Goal: Communication & Community: Answer question/provide support

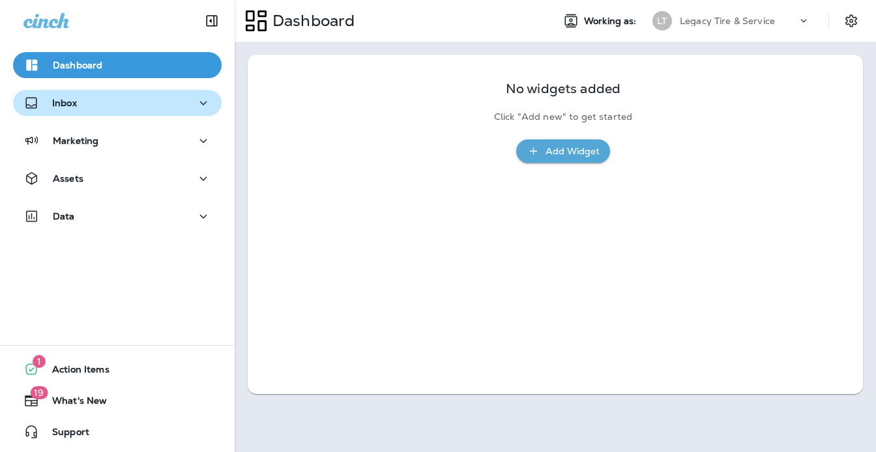
click at [203, 105] on icon "button" at bounding box center [203, 103] width 16 height 16
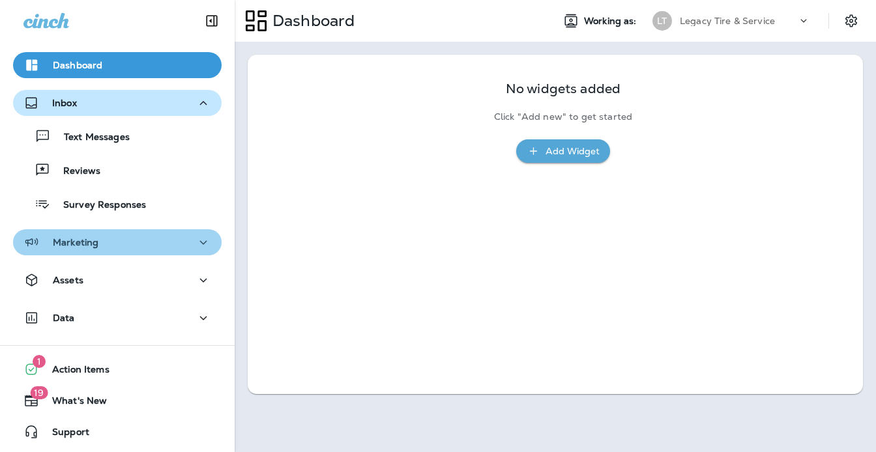
click at [203, 242] on icon "button" at bounding box center [203, 243] width 16 height 16
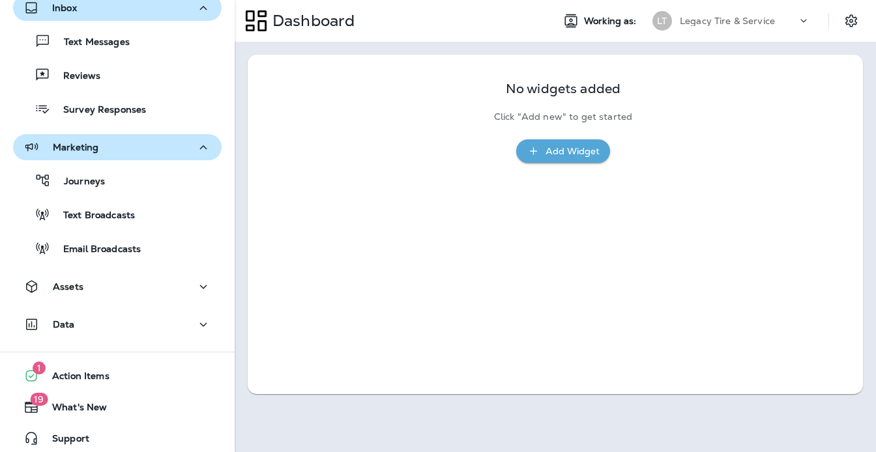
scroll to position [102, 0]
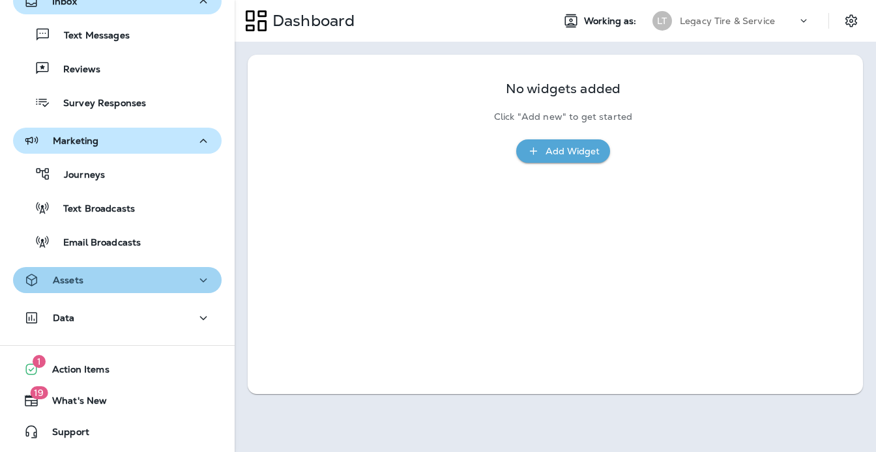
click at [202, 284] on icon "button" at bounding box center [203, 280] width 16 height 16
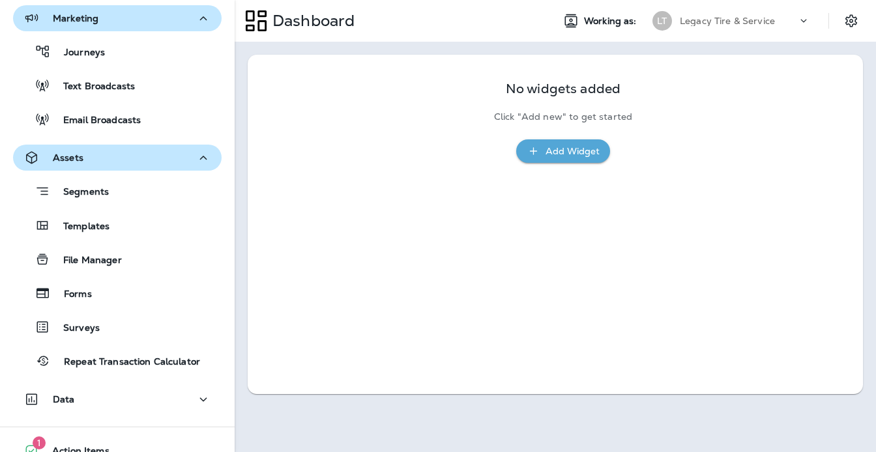
scroll to position [247, 0]
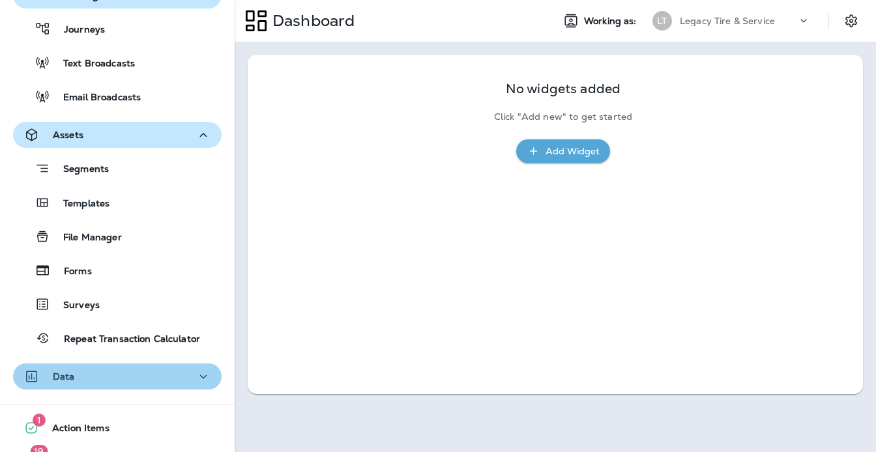
click at [204, 375] on icon "button" at bounding box center [203, 377] width 16 height 16
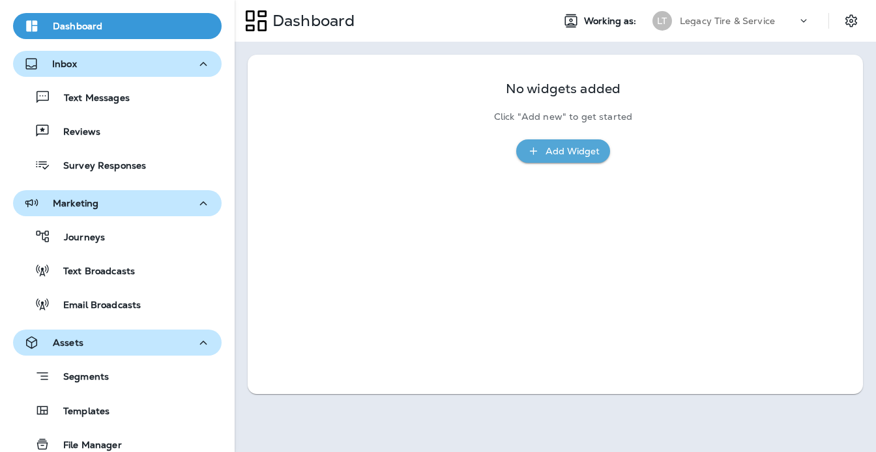
scroll to position [0, 0]
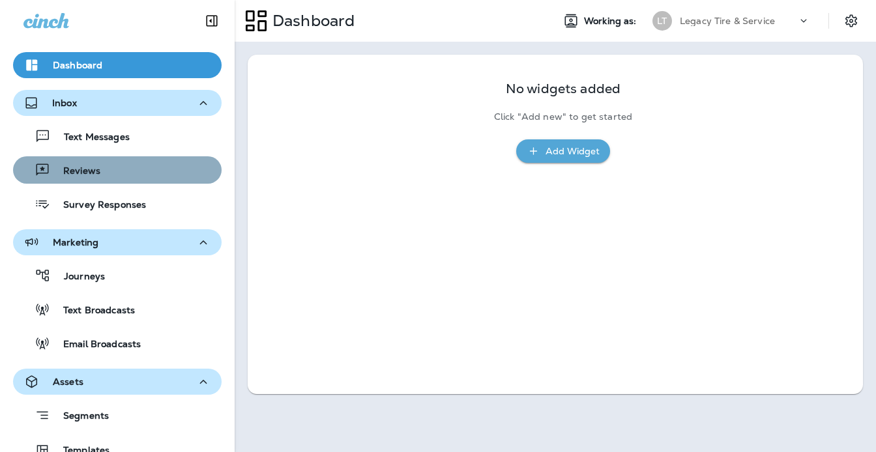
click at [96, 176] on p "Reviews" at bounding box center [75, 171] width 50 height 12
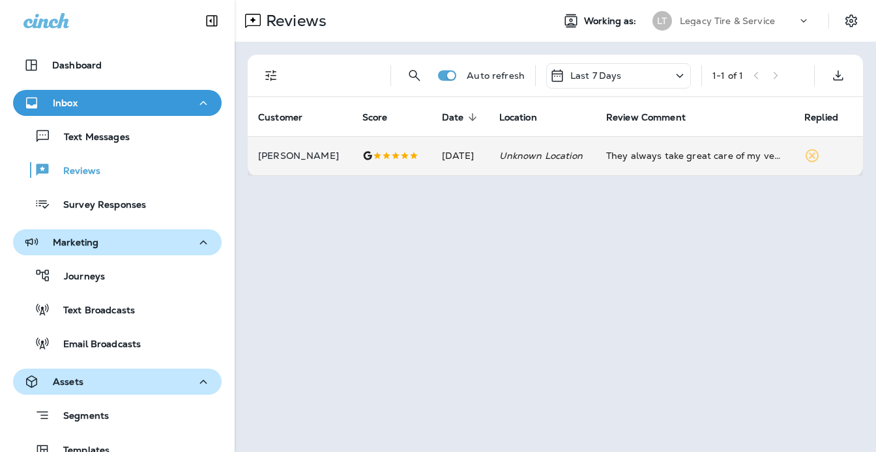
click at [299, 156] on p "[PERSON_NAME]" at bounding box center [299, 155] width 83 height 10
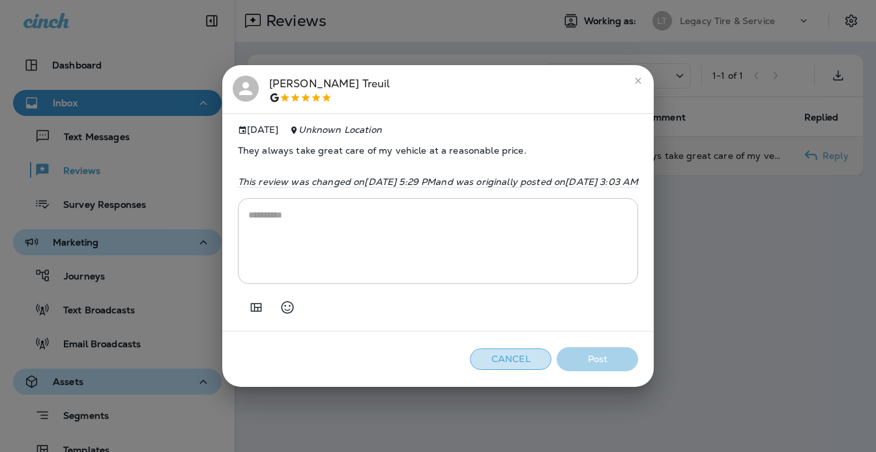
click at [551, 360] on button "Cancel" at bounding box center [510, 359] width 81 height 21
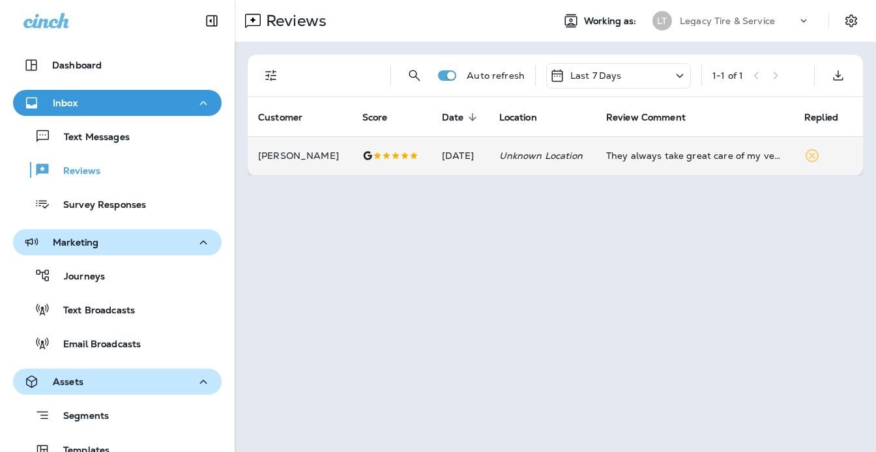
drag, startPoint x: 138, startPoint y: 272, endPoint x: 137, endPoint y: 359, distance: 86.7
click at [137, 359] on div "Marketing Journeys Text Broadcasts Email Broadcasts" at bounding box center [117, 296] width 235 height 134
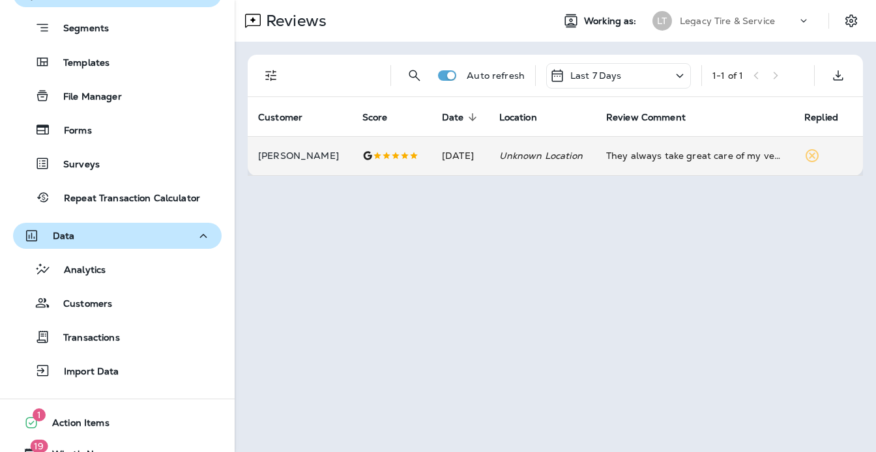
scroll to position [410, 0]
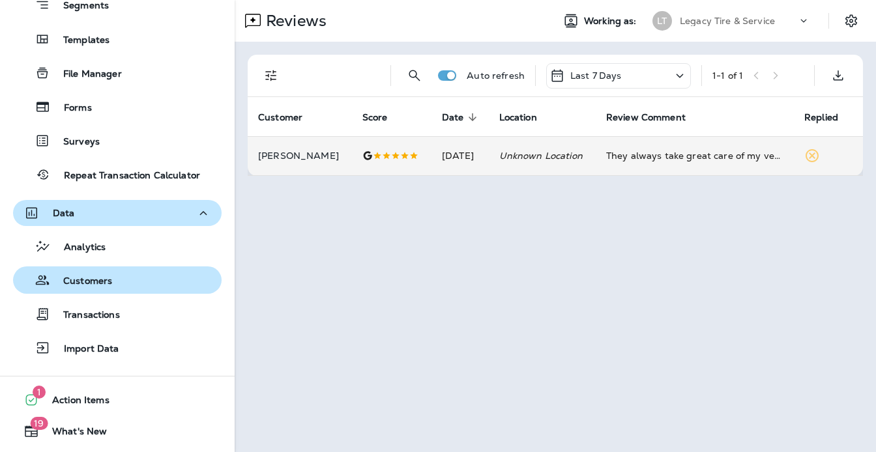
click at [92, 280] on p "Customers" at bounding box center [81, 282] width 62 height 12
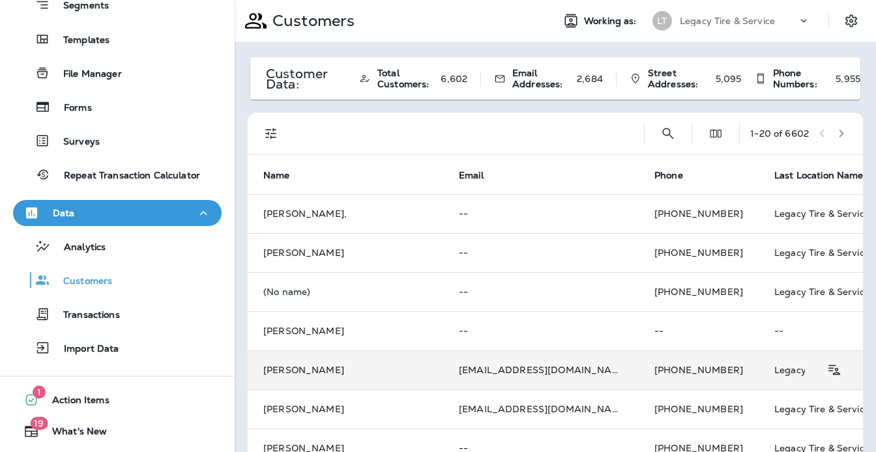
click at [314, 367] on td "[PERSON_NAME]" at bounding box center [345, 370] width 195 height 39
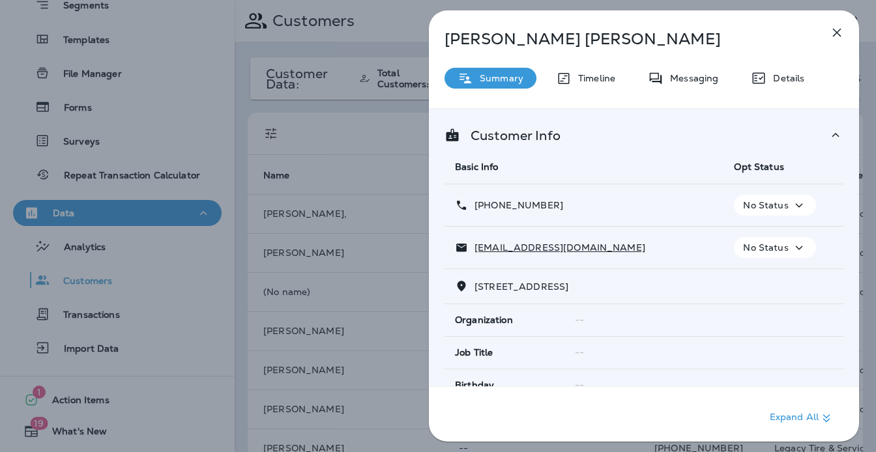
drag, startPoint x: 708, startPoint y: 18, endPoint x: 481, endPoint y: 21, distance: 227.4
click at [481, 21] on div "[PERSON_NAME] Summary Timeline Messaging Details Customer Info Basic Info Opt S…" at bounding box center [644, 229] width 430 height 439
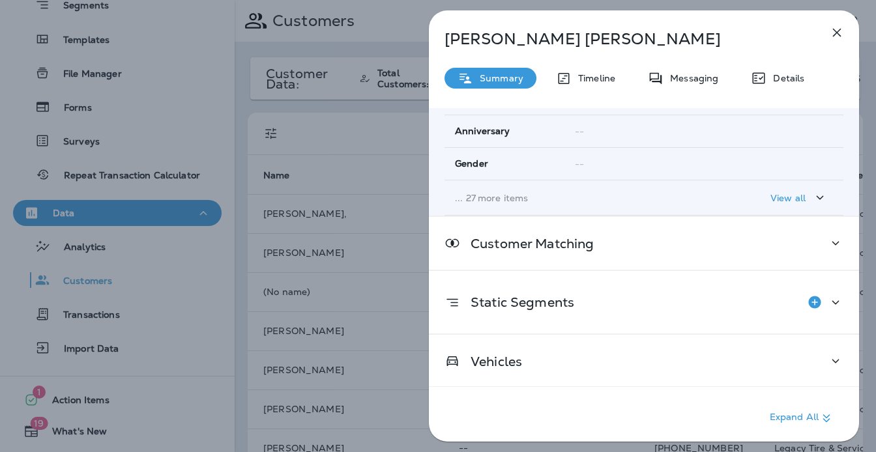
scroll to position [288, 0]
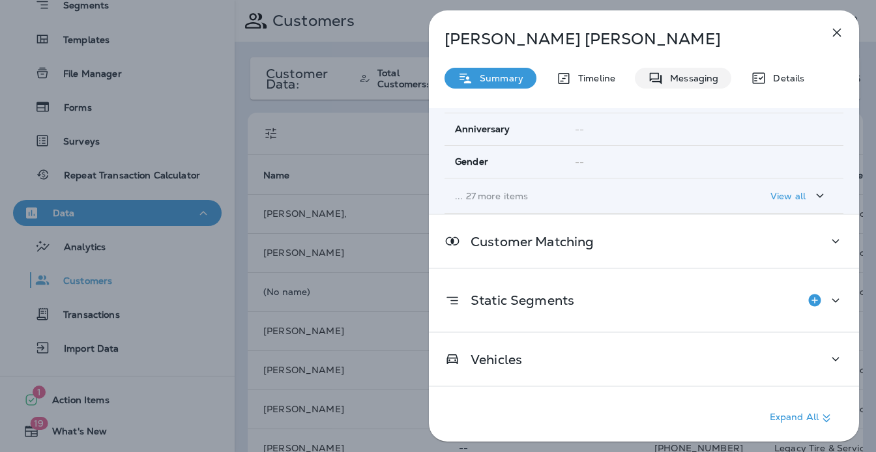
click at [696, 81] on p "Messaging" at bounding box center [690, 78] width 55 height 10
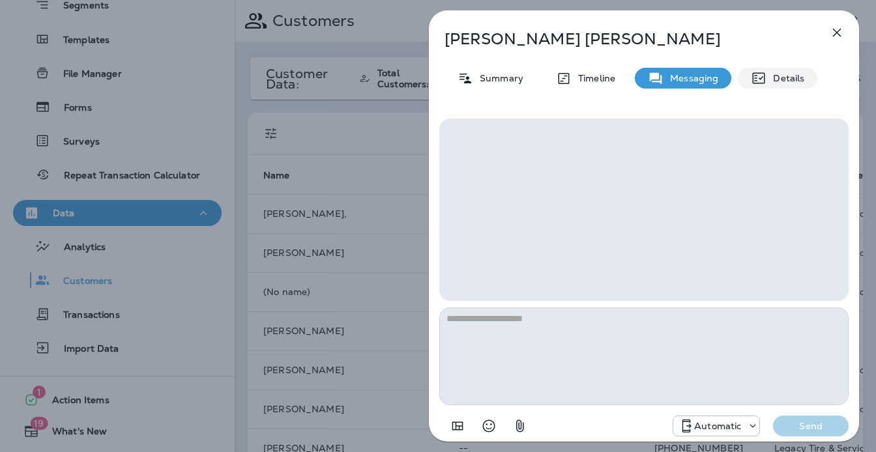
click at [776, 78] on p "Details" at bounding box center [785, 78] width 38 height 10
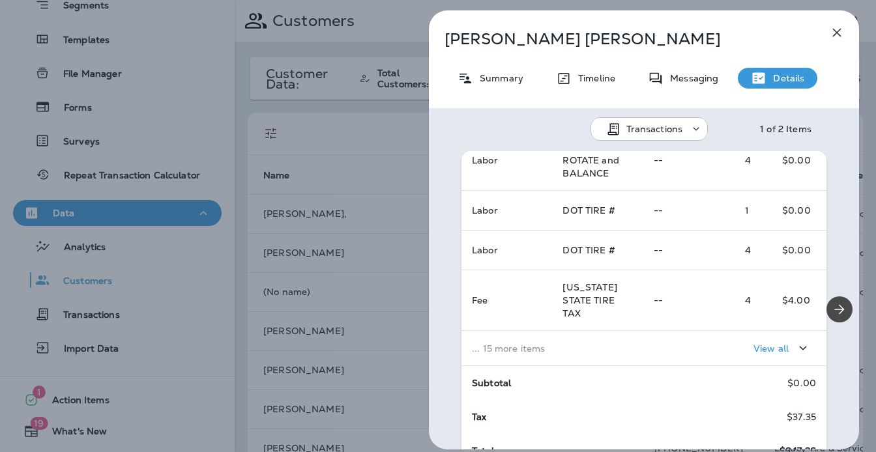
scroll to position [18, 0]
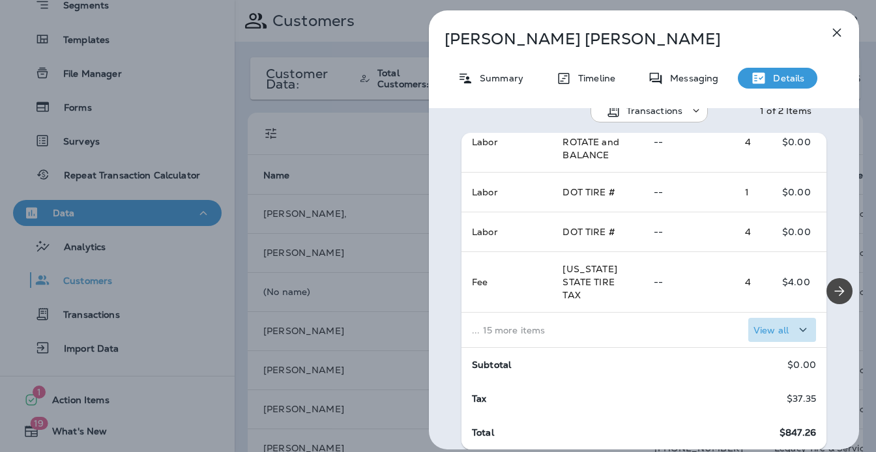
click at [775, 329] on p "View all" at bounding box center [770, 330] width 35 height 10
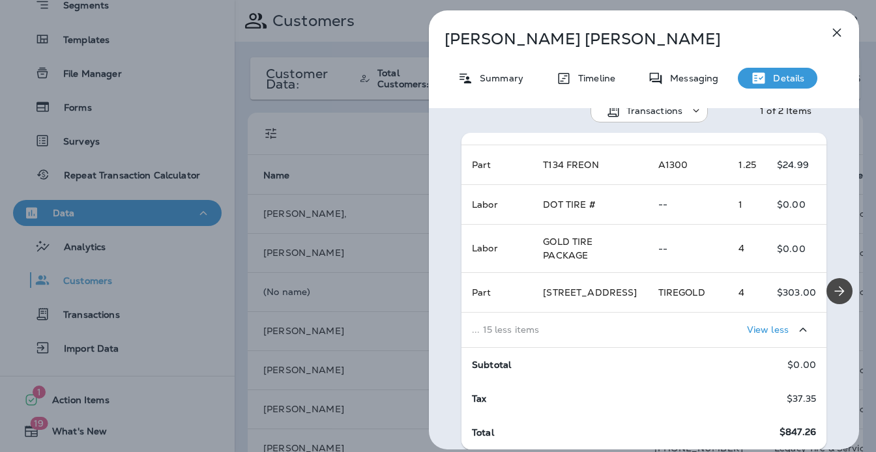
scroll to position [1085, 0]
click at [837, 33] on icon "button" at bounding box center [837, 33] width 8 height 8
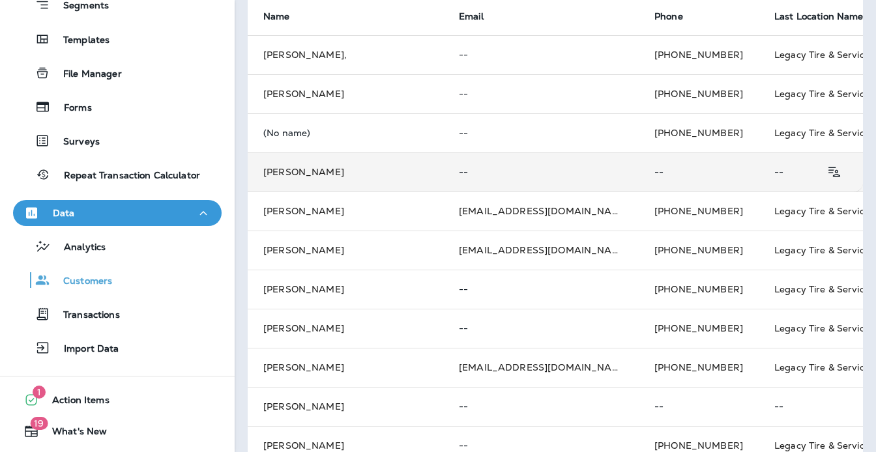
scroll to position [160, 0]
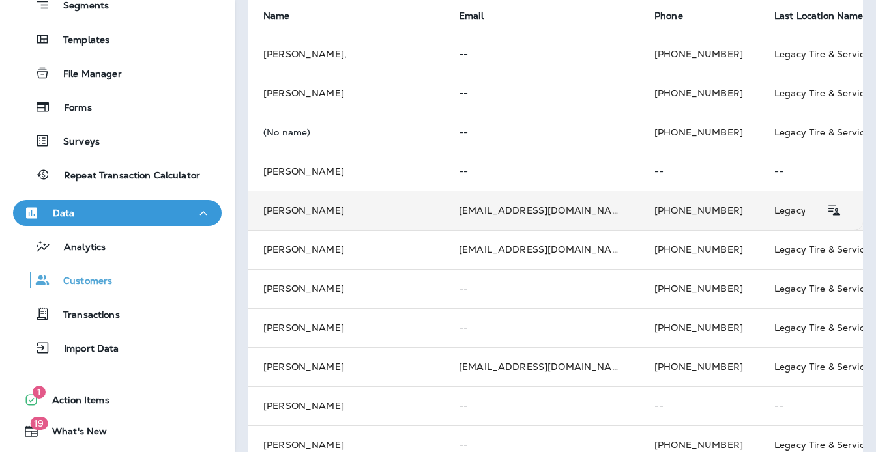
click at [318, 210] on td "[PERSON_NAME]" at bounding box center [345, 210] width 195 height 39
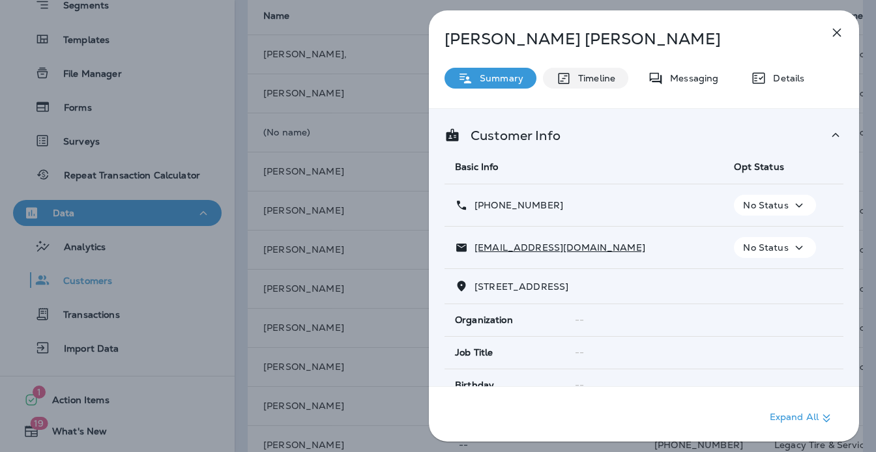
click at [596, 79] on p "Timeline" at bounding box center [593, 78] width 44 height 10
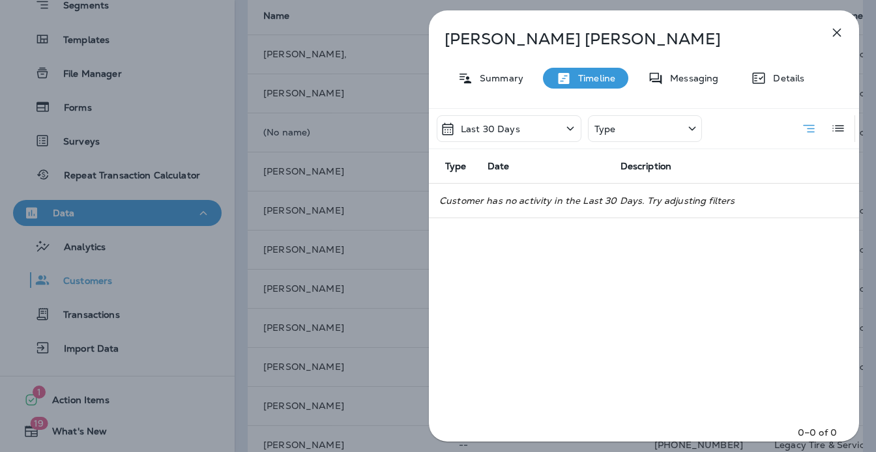
click at [690, 128] on icon at bounding box center [692, 128] width 7 height 4
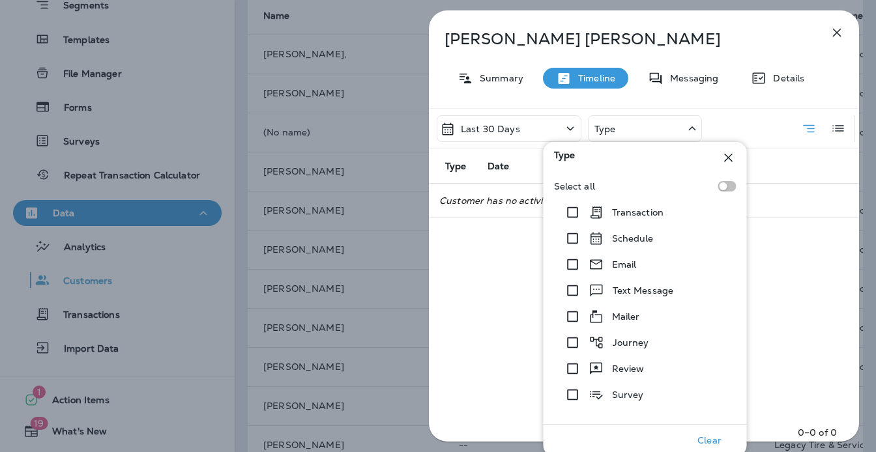
click at [798, 165] on div "Description" at bounding box center [734, 166] width 228 height 11
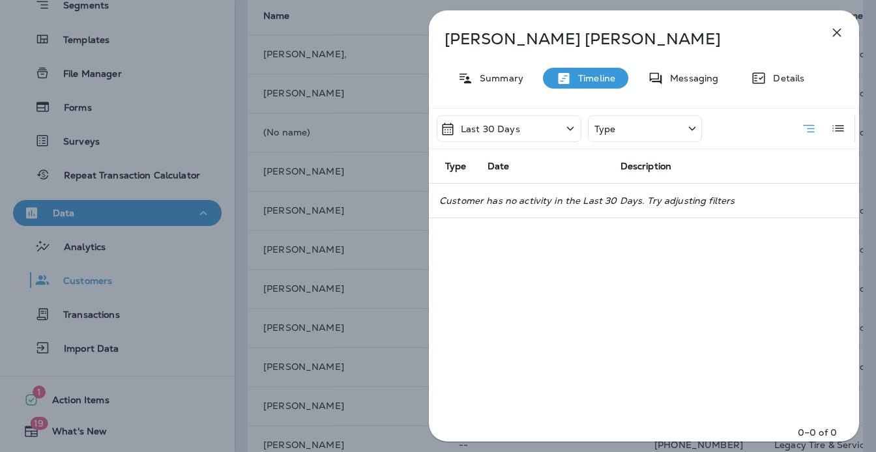
click at [836, 35] on icon "button" at bounding box center [837, 33] width 16 height 16
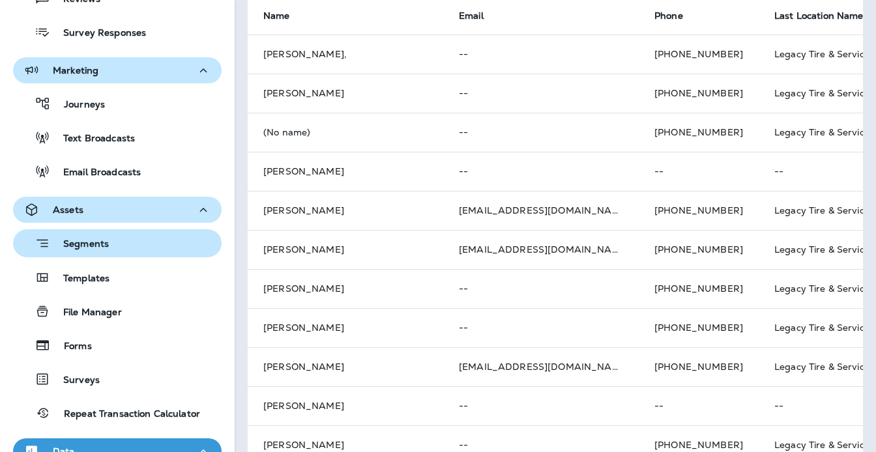
scroll to position [171, 0]
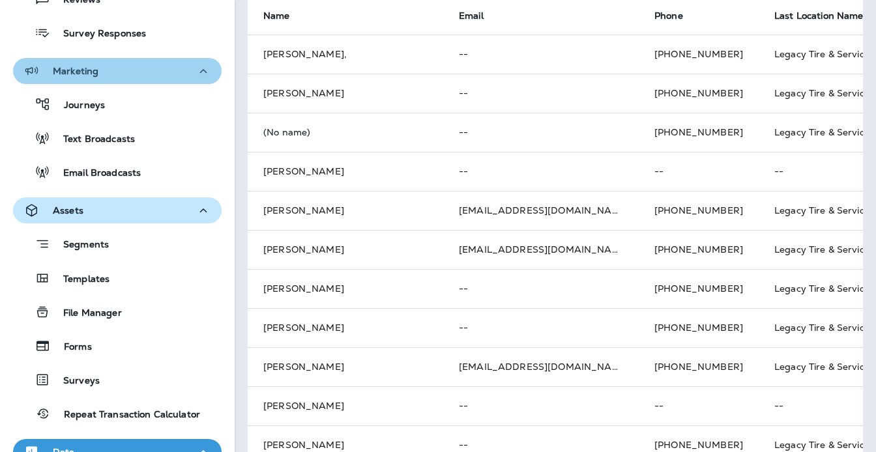
click at [201, 70] on icon "button" at bounding box center [203, 71] width 7 height 4
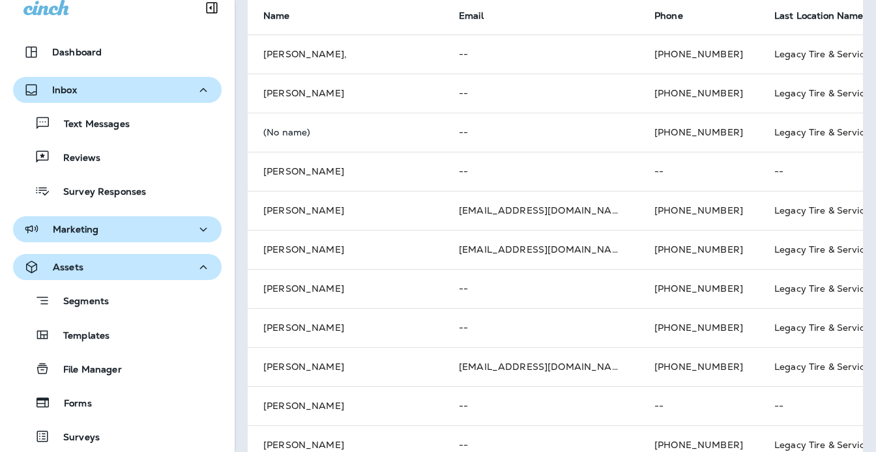
scroll to position [10, 0]
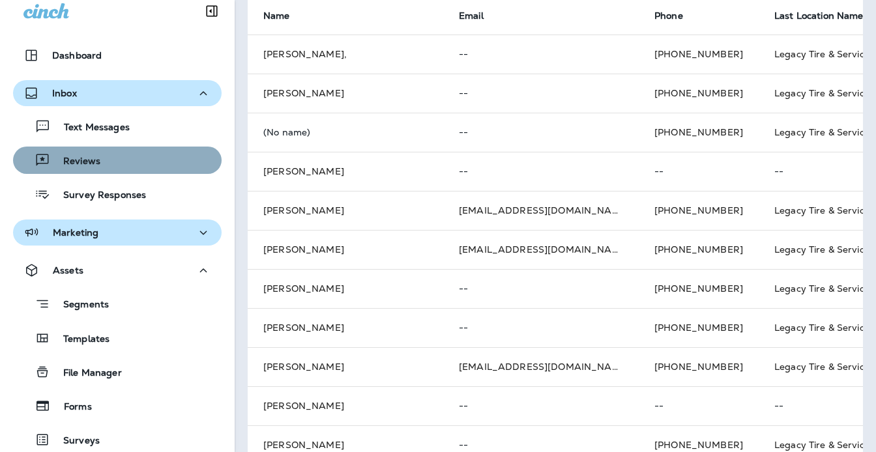
click at [81, 156] on p "Reviews" at bounding box center [75, 162] width 50 height 12
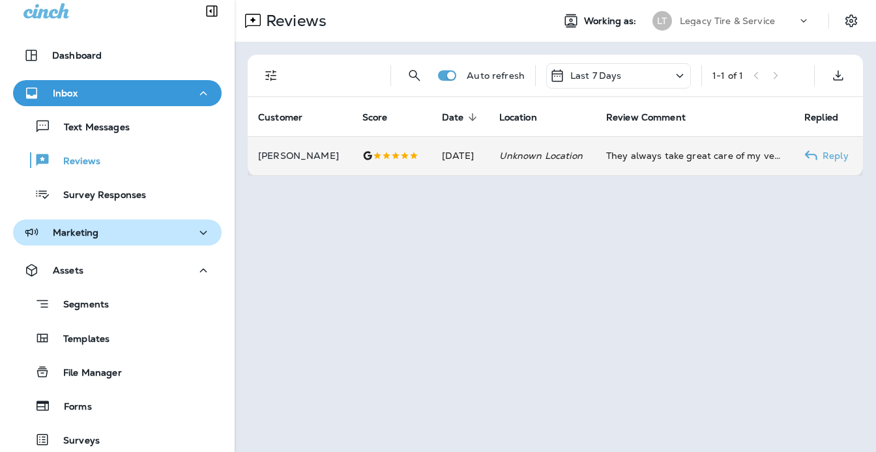
click at [834, 156] on p "Reply" at bounding box center [832, 155] width 31 height 10
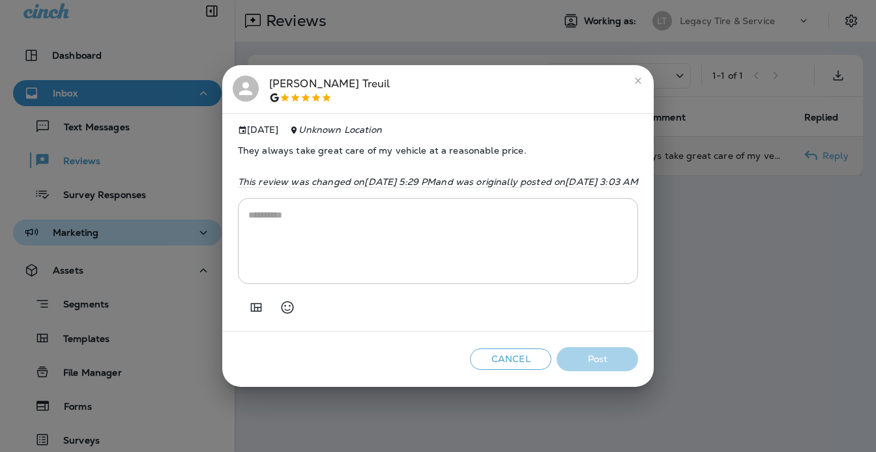
click at [248, 221] on textarea at bounding box center [438, 240] width 380 height 65
click at [551, 367] on button "Cancel" at bounding box center [510, 359] width 81 height 21
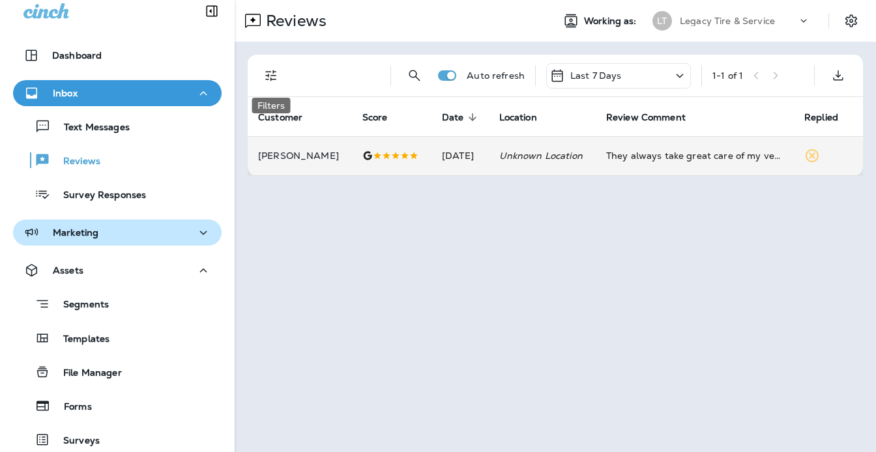
click at [272, 72] on icon "Filters" at bounding box center [271, 76] width 16 height 16
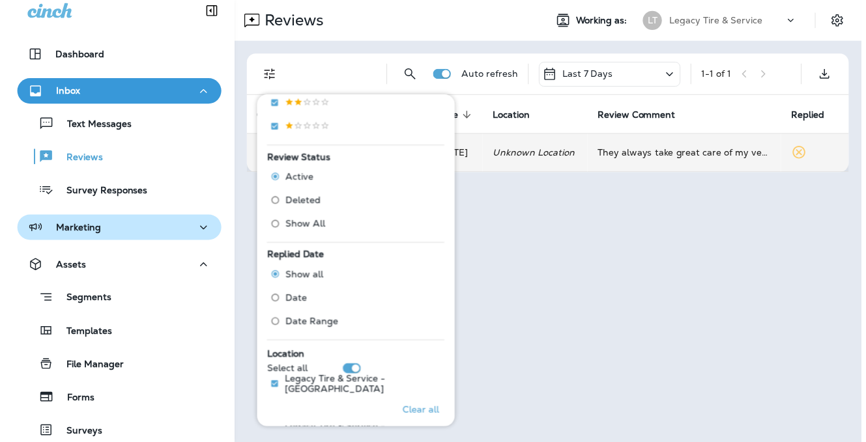
scroll to position [408, 0]
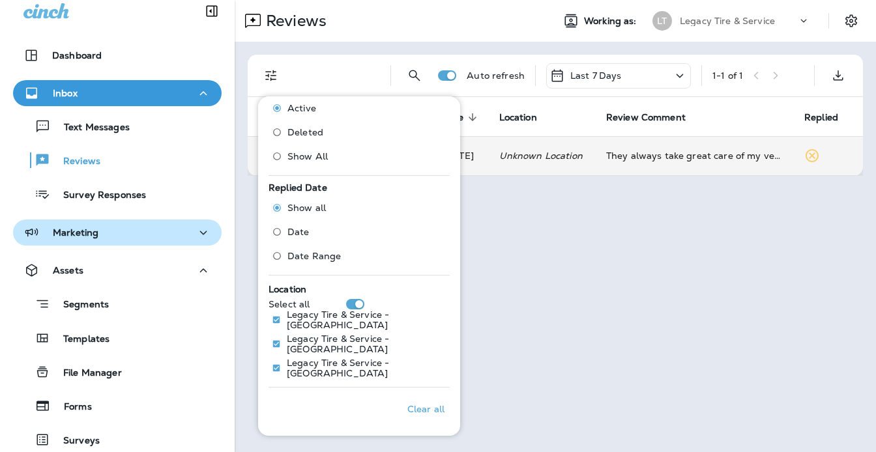
click at [543, 278] on div "Reviews Working as: LT Legacy Tire & Service Auto refresh Last 7 Days 1 - 1 of …" at bounding box center [555, 226] width 641 height 452
